Goal: Information Seeking & Learning: Learn about a topic

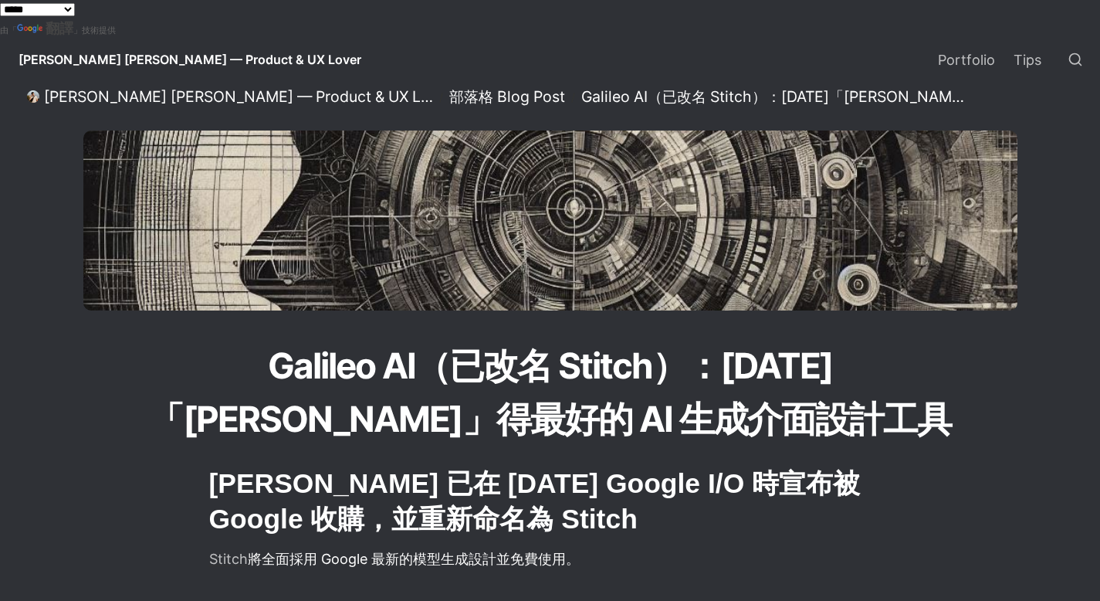
click at [134, 53] on span "[PERSON_NAME] [PERSON_NAME] — Product & UX Lover" at bounding box center [190, 59] width 343 height 15
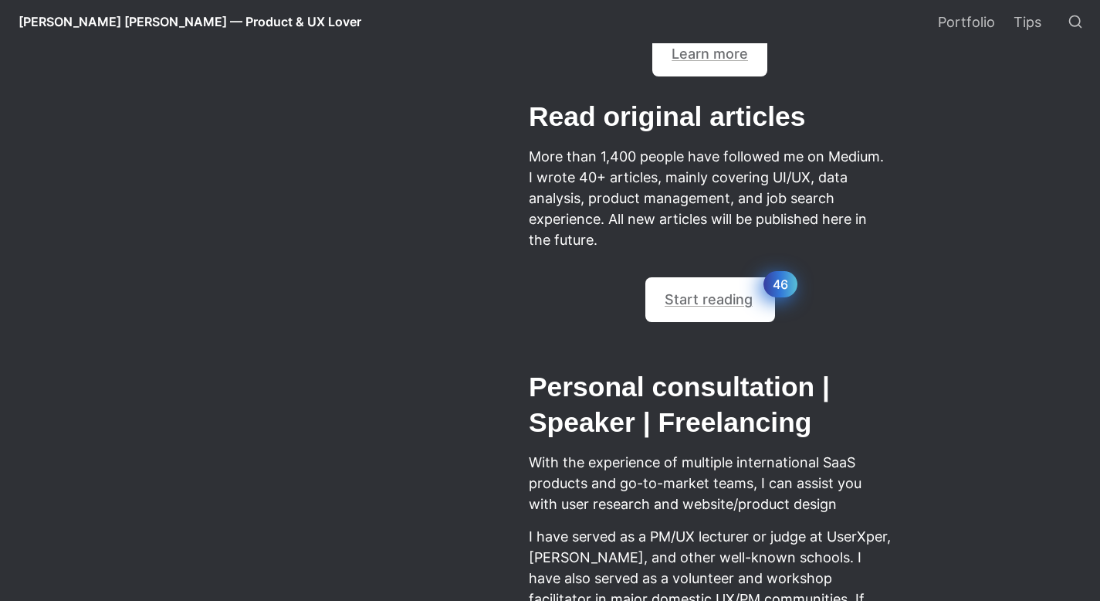
scroll to position [756, 0]
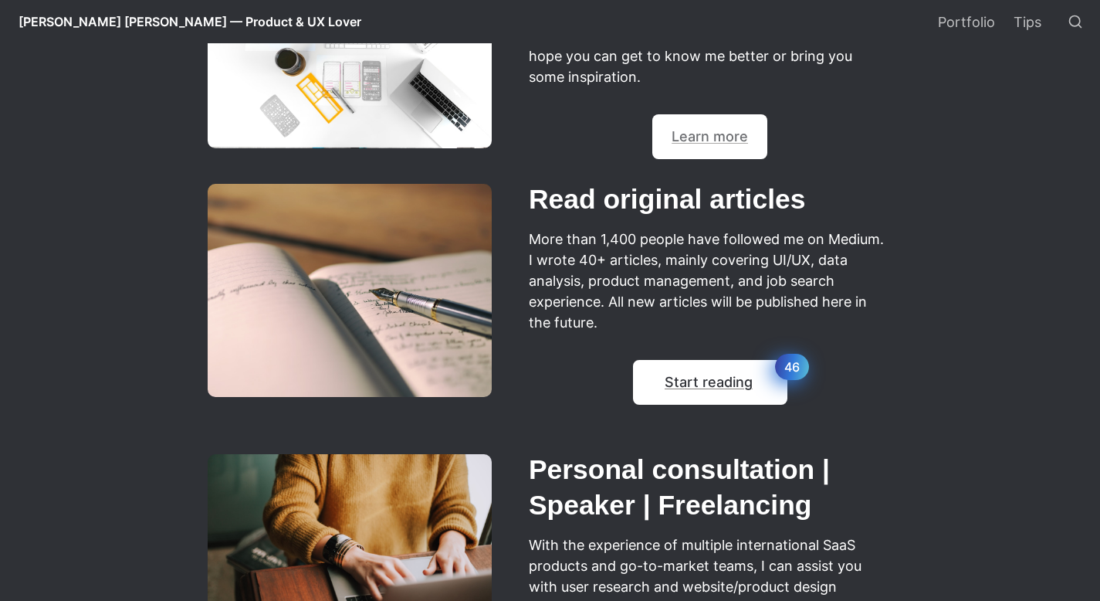
click at [789, 377] on em "46" at bounding box center [792, 367] width 34 height 26
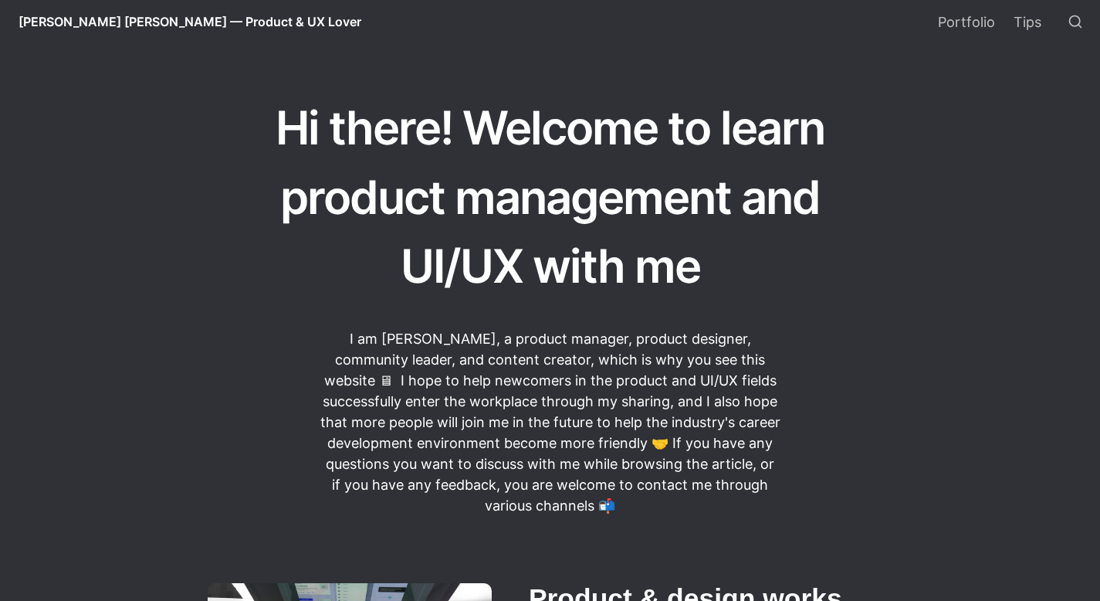
scroll to position [0, 0]
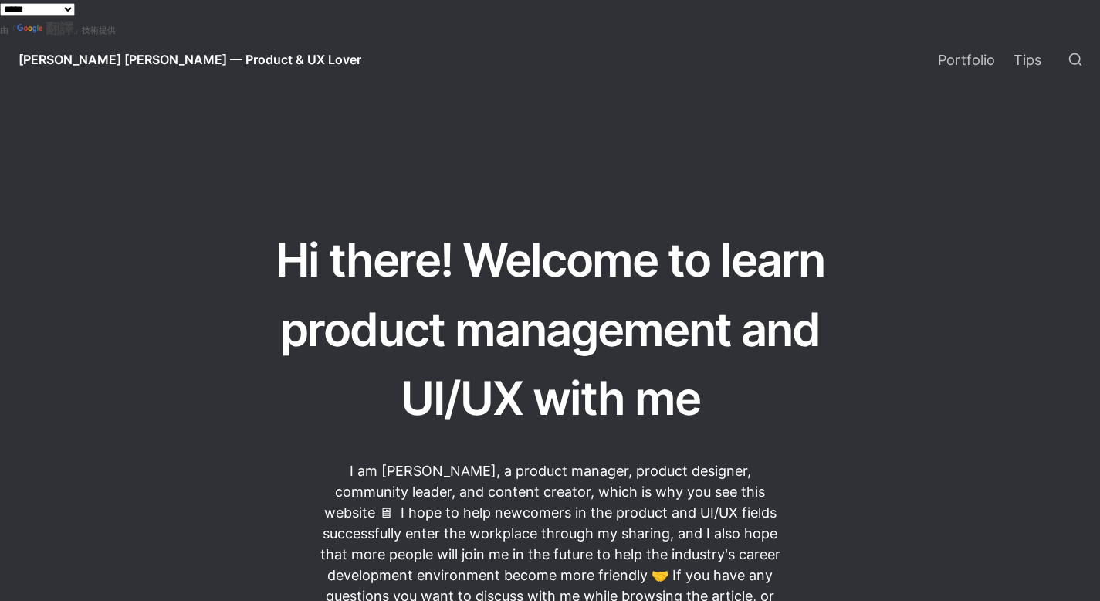
click at [75, 9] on select "**********" at bounding box center [37, 9] width 75 height 13
click at [0, 3] on select "**********" at bounding box center [37, 9] width 75 height 13
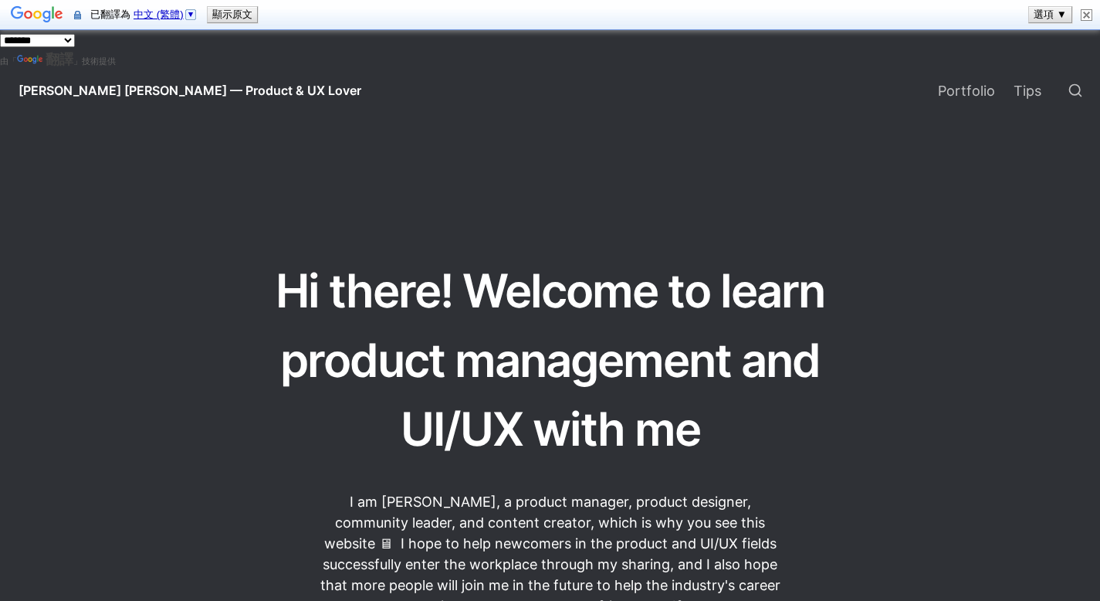
select select "*****"
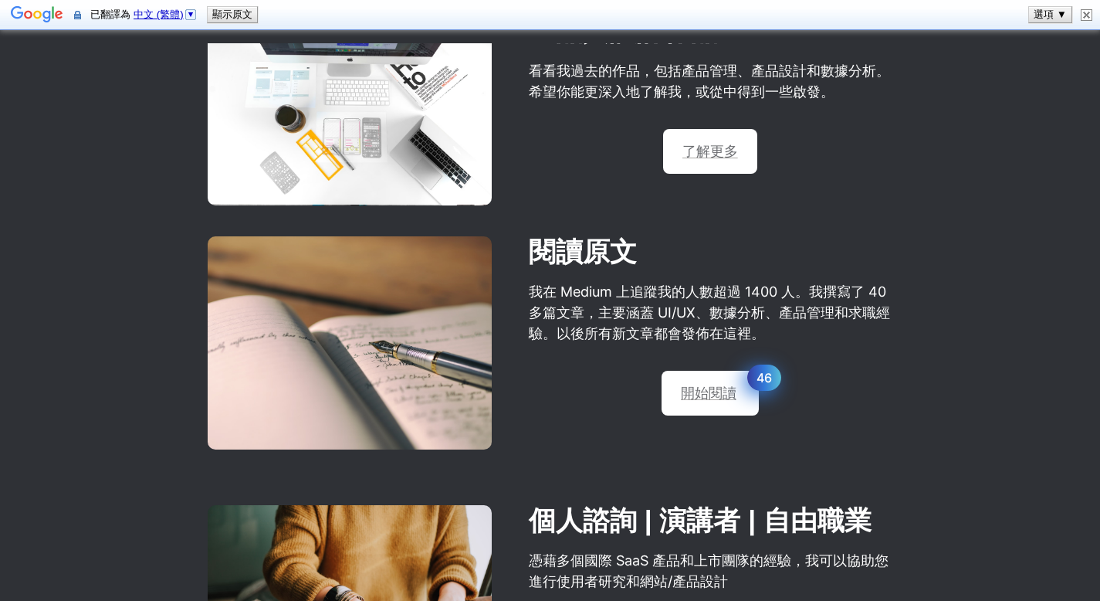
scroll to position [811, 0]
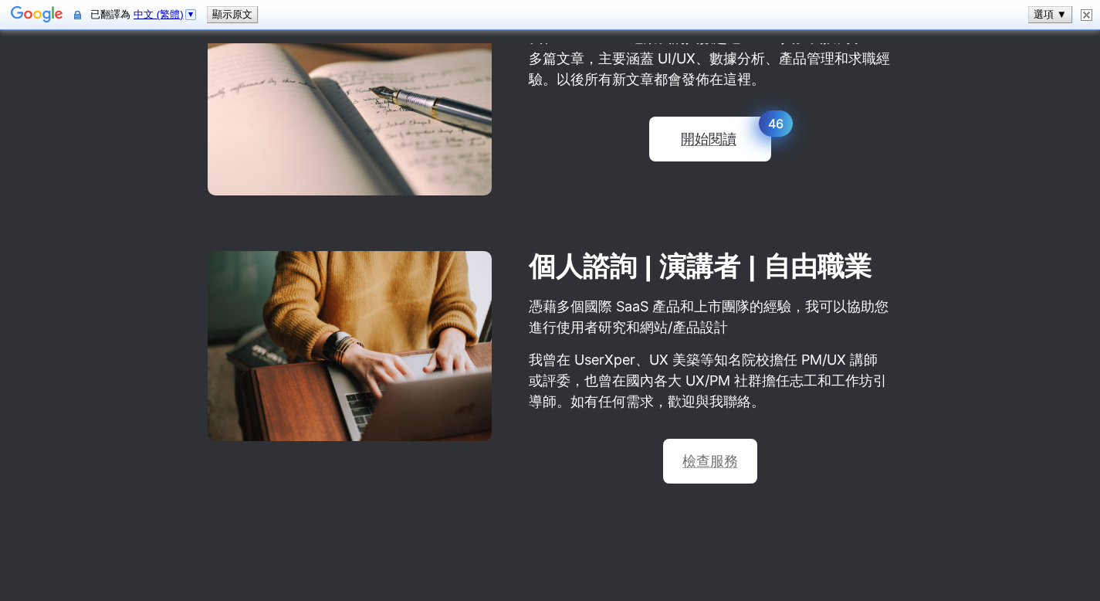
click at [752, 135] on div "💡 開始閱讀 46" at bounding box center [710, 139] width 122 height 45
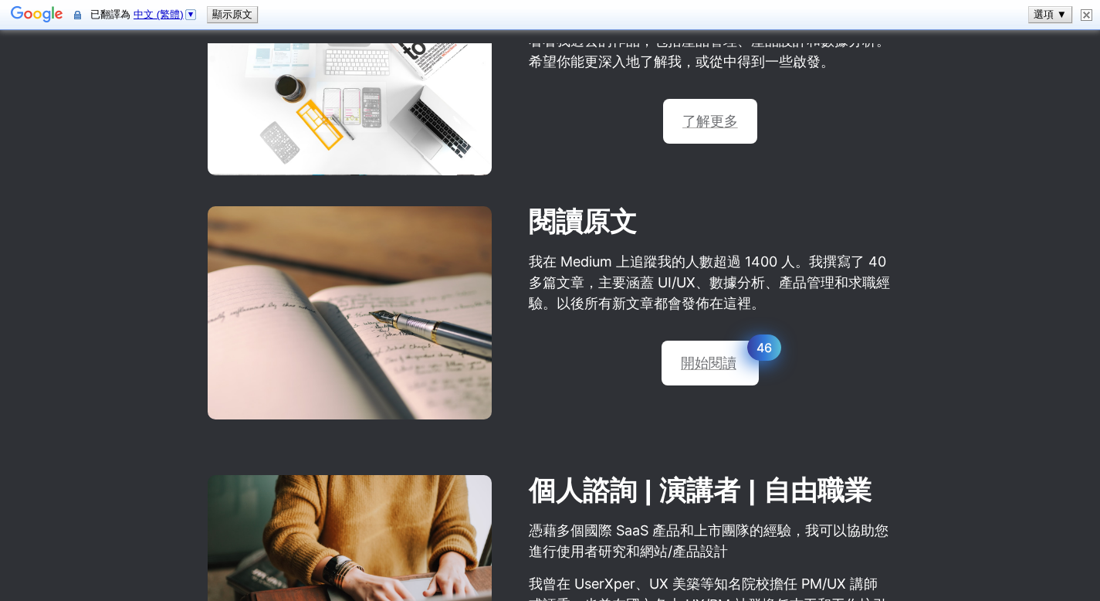
scroll to position [577, 0]
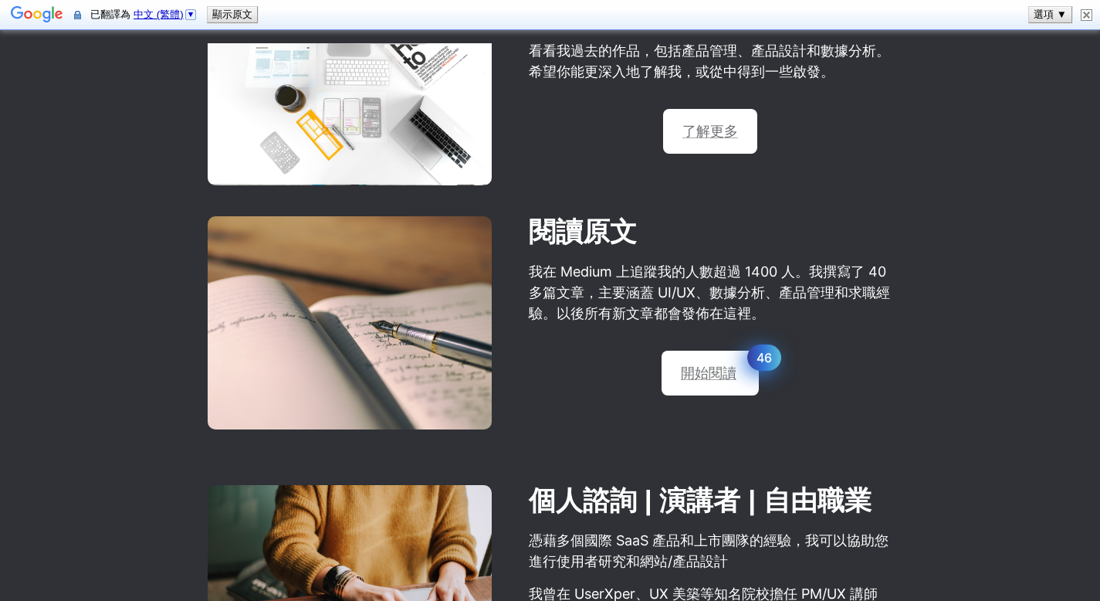
click at [608, 247] on font "閱讀原文" at bounding box center [583, 231] width 108 height 31
click at [777, 371] on div "閱讀原文 我在 Medium 上追蹤我的人數超過 1400 人。我撰寫了 40 多篇文章，主要涵蓋 UI/UX、數據分析、產品管理和求職經驗。以後所有新文章都…" at bounding box center [710, 323] width 366 height 245
click at [764, 365] on em "46" at bounding box center [776, 357] width 34 height 26
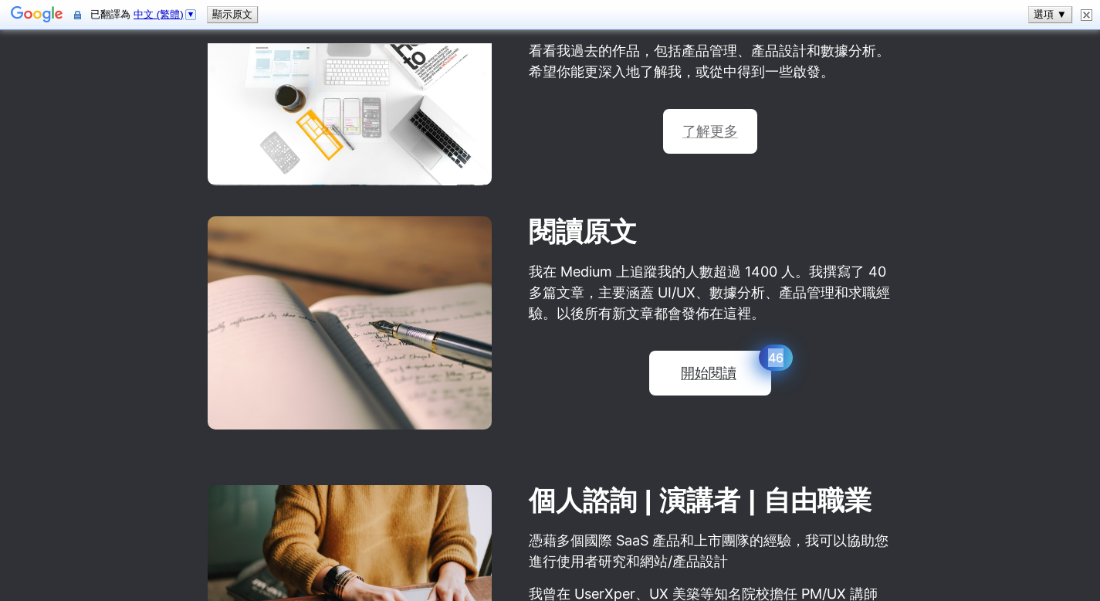
click at [778, 364] on font "46" at bounding box center [775, 357] width 15 height 15
drag, startPoint x: 778, startPoint y: 364, endPoint x: 765, endPoint y: 367, distance: 12.6
click at [775, 364] on font "46" at bounding box center [775, 357] width 15 height 15
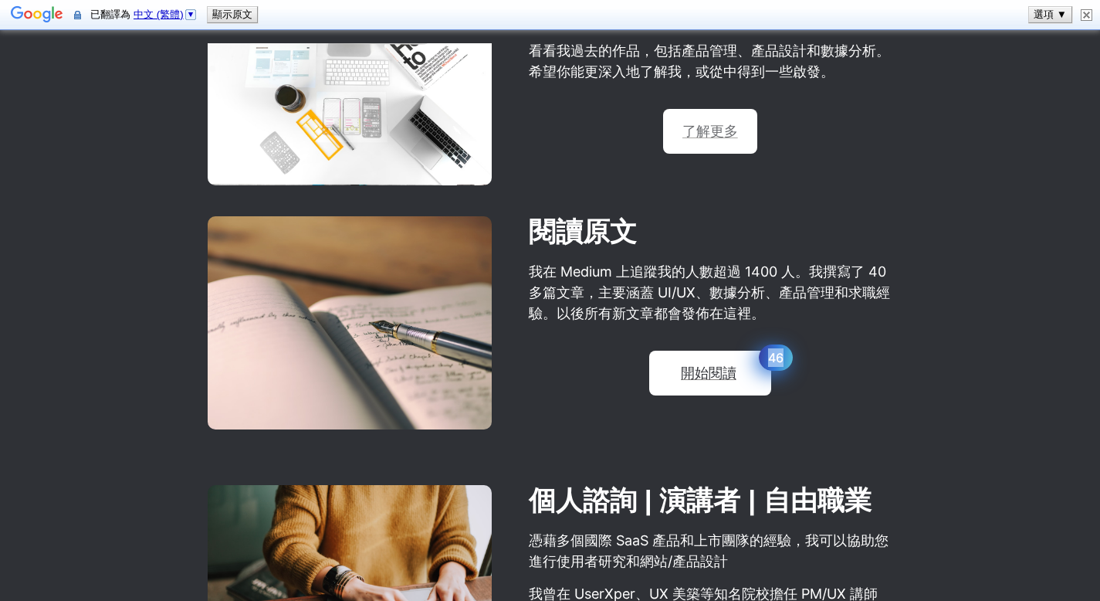
click at [733, 368] on font "開始閱讀" at bounding box center [709, 372] width 56 height 16
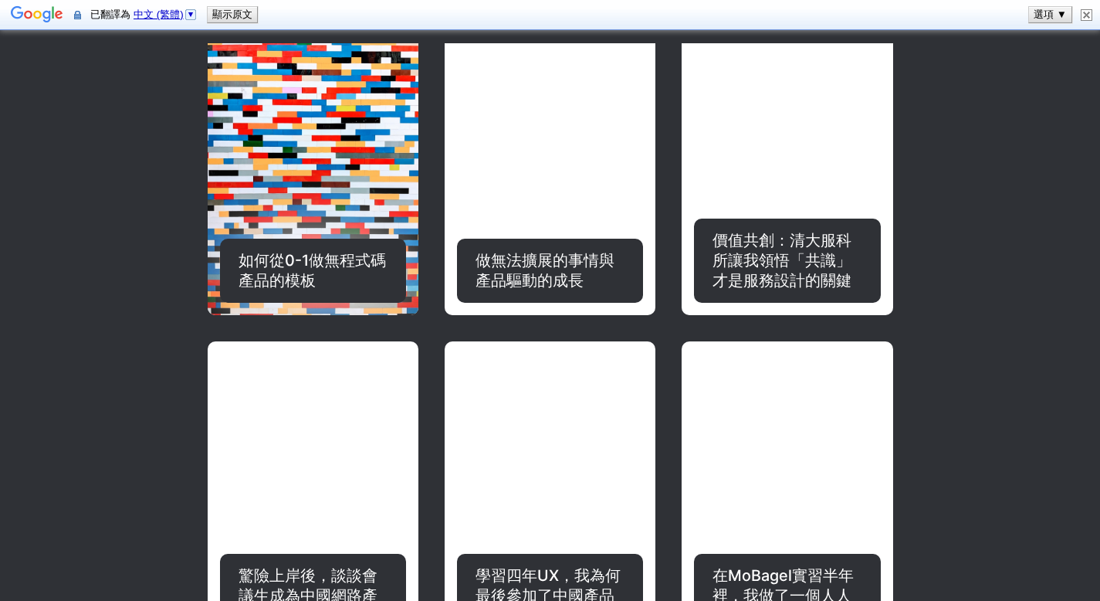
scroll to position [3116, 0]
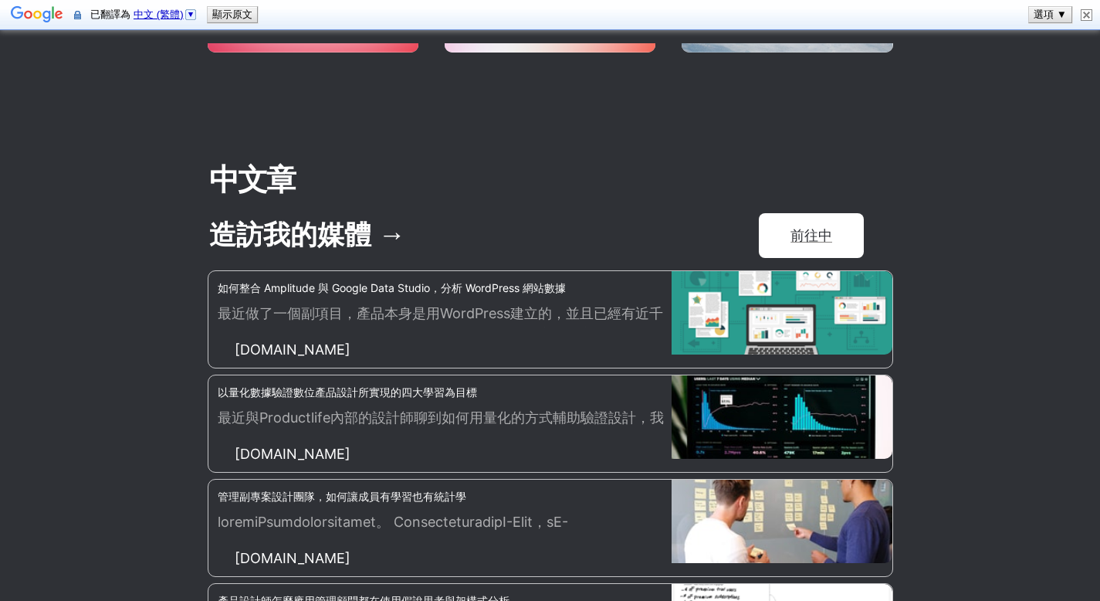
click at [822, 227] on font "前往中" at bounding box center [812, 235] width 42 height 16
